Goal: Task Accomplishment & Management: Complete application form

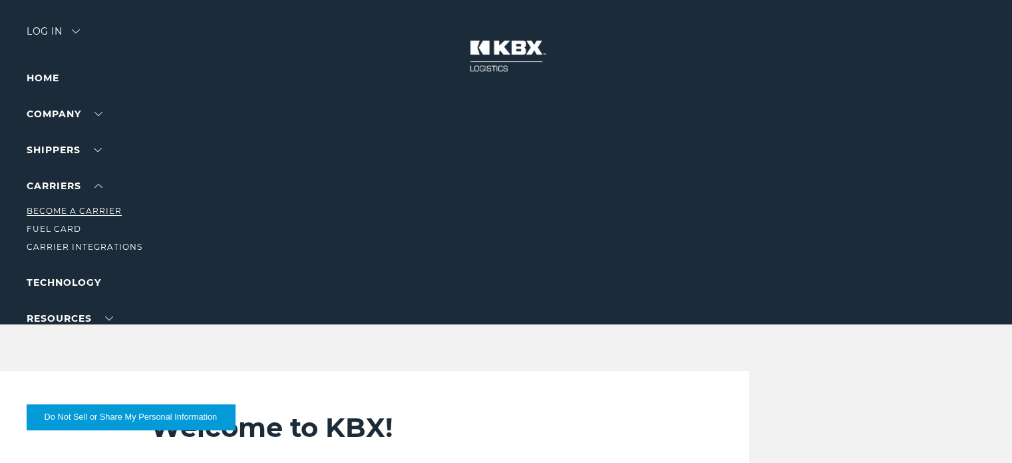
click at [67, 214] on link "Become a Carrier" at bounding box center [74, 211] width 95 height 10
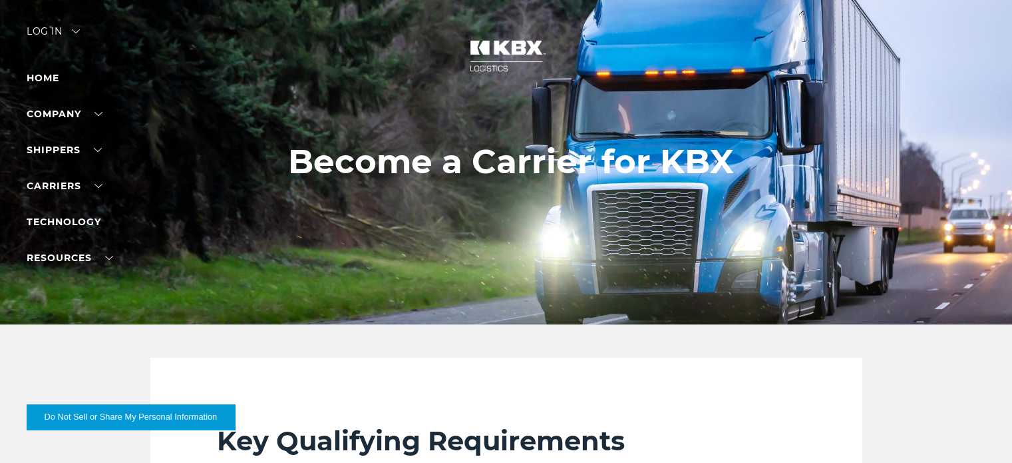
drag, startPoint x: 0, startPoint y: 0, endPoint x: 166, endPoint y: 182, distance: 246.4
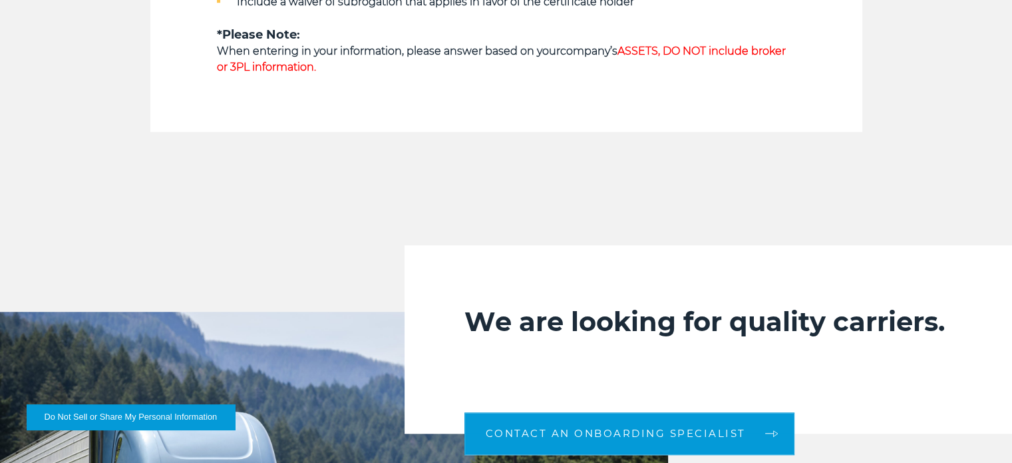
scroll to position [1198, 0]
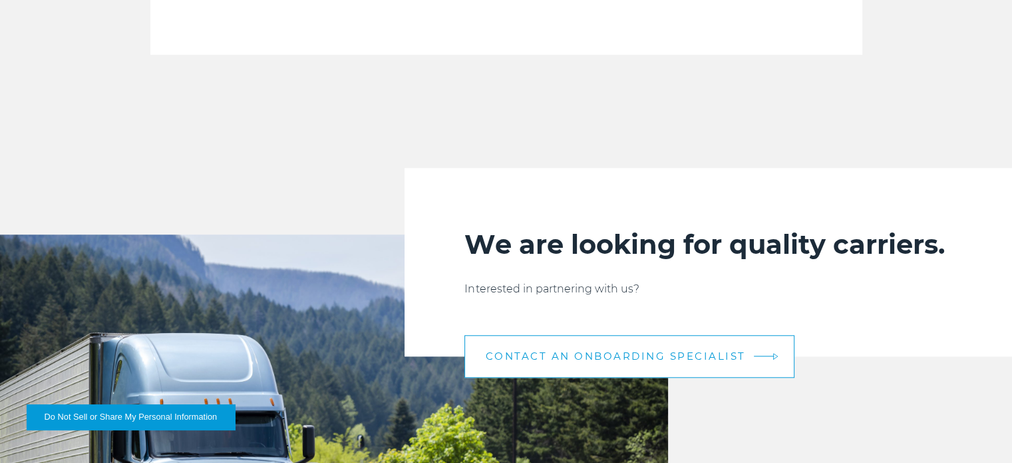
click at [639, 352] on span "CONTACT AN ONBOARDING SPECIALIST" at bounding box center [615, 356] width 260 height 10
click at [768, 352] on link "CONTACT AN ONBOARDING SPECIALIST" at bounding box center [630, 356] width 330 height 43
